Goal: Task Accomplishment & Management: Use online tool/utility

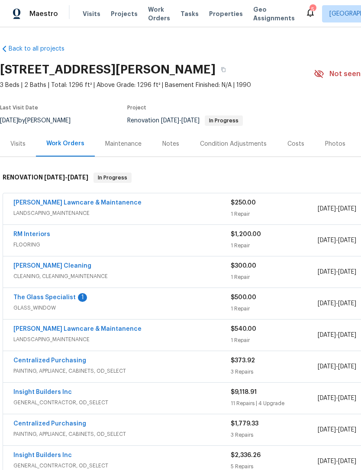
click at [45, 295] on link "The Glass Specialist" at bounding box center [44, 298] width 62 height 6
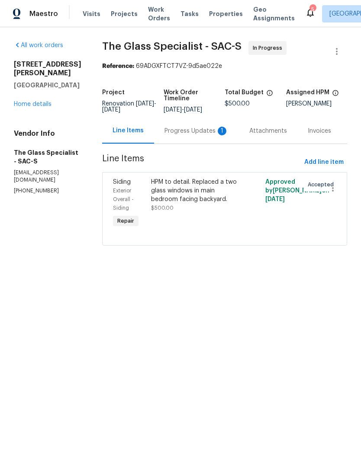
click at [191, 129] on div "Progress Updates 1" at bounding box center [196, 131] width 85 height 26
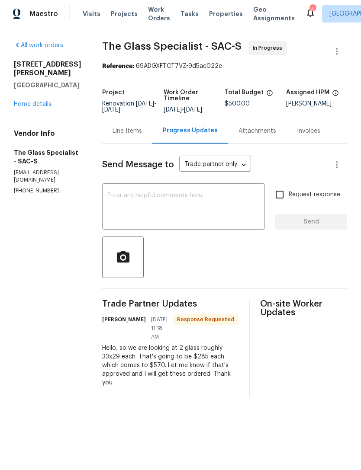
click at [220, 213] on textarea at bounding box center [183, 208] width 152 height 30
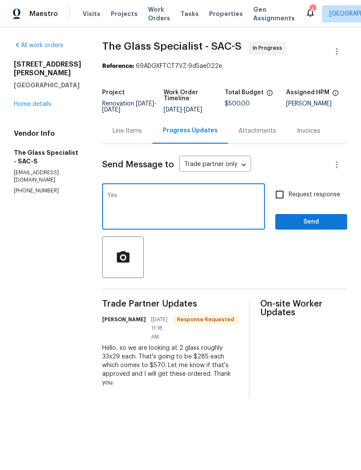
type textarea "Yes"
click at [323, 230] on button "Send" at bounding box center [311, 222] width 72 height 16
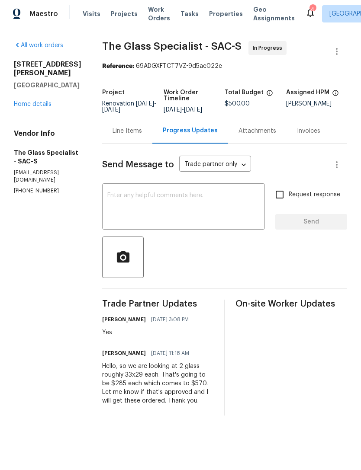
click at [131, 135] on div "Line Items" at bounding box center [126, 131] width 29 height 9
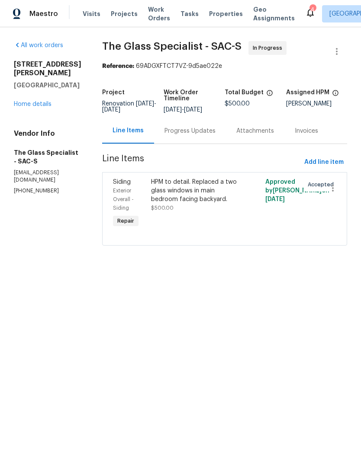
click at [207, 202] on div "HPM to detail. Replaced a two glass windows in main bedroom facing backyard." at bounding box center [196, 191] width 90 height 26
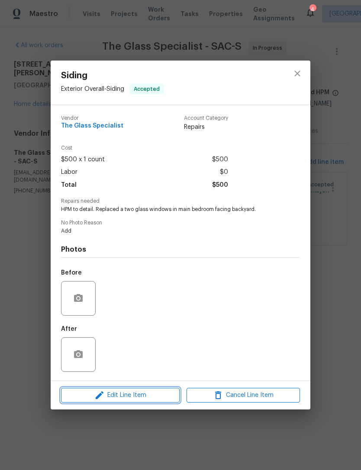
click at [143, 400] on span "Edit Line Item" at bounding box center [120, 395] width 113 height 11
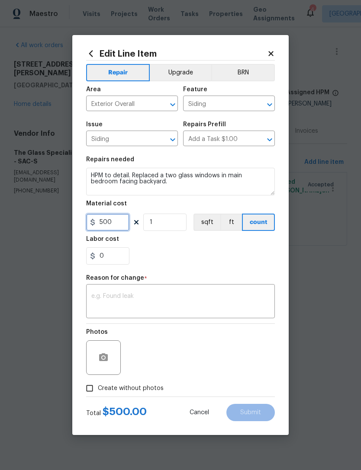
click at [122, 226] on input "500" at bounding box center [107, 222] width 43 height 17
type input "570"
click at [195, 303] on textarea at bounding box center [180, 302] width 178 height 18
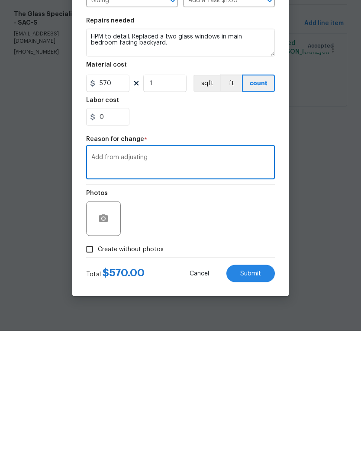
type textarea "Add from adjusting"
click at [256, 410] on span "Submit" at bounding box center [250, 413] width 21 height 6
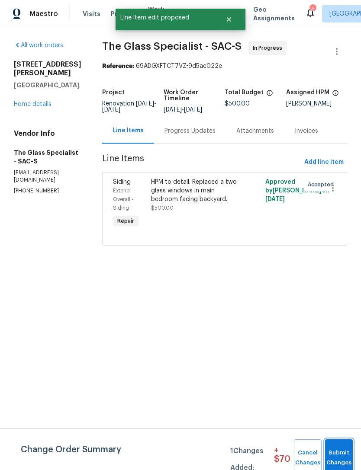
click at [344, 449] on span "Submit Changes" at bounding box center [338, 458] width 19 height 20
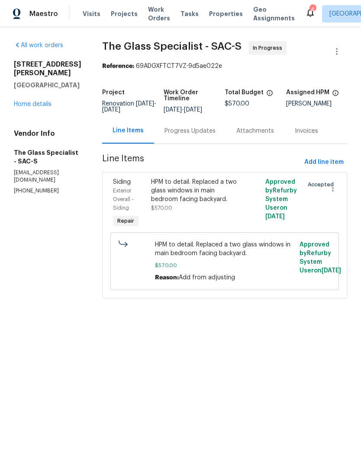
click at [210, 142] on div "Progress Updates" at bounding box center [190, 131] width 72 height 26
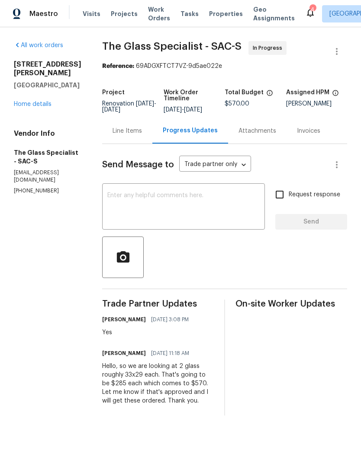
click at [206, 215] on textarea at bounding box center [183, 208] width 152 height 30
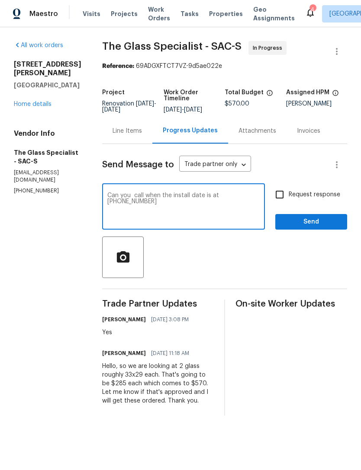
type textarea "Can you call when the install date is at [PHONE_NUMBER]"
click at [315, 221] on button "Send" at bounding box center [311, 222] width 72 height 16
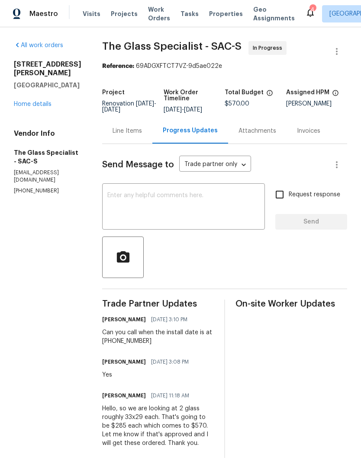
click at [34, 87] on div "[STREET_ADDRESS][PERSON_NAME] Home details" at bounding box center [47, 84] width 67 height 48
